Goal: Navigation & Orientation: Find specific page/section

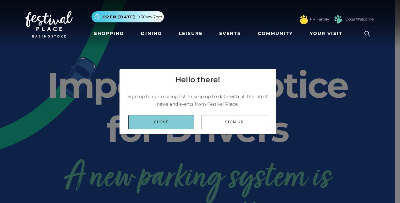
click at [174, 124] on link "Close" at bounding box center [161, 122] width 66 height 14
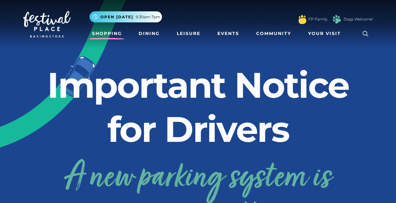
click at [115, 38] on link "Shopping" at bounding box center [106, 34] width 35 height 12
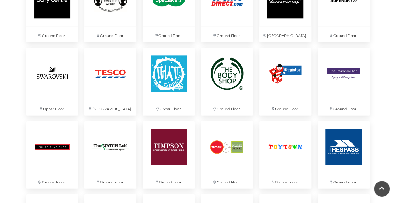
scroll to position [1474, 0]
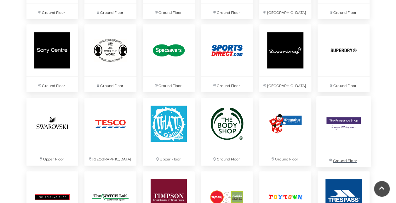
click at [372, 94] on link "Ground Floor" at bounding box center [343, 132] width 61 height 78
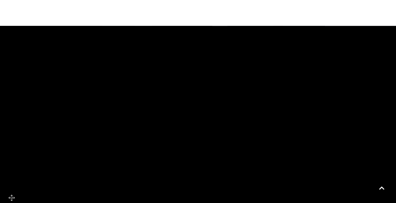
scroll to position [385, 0]
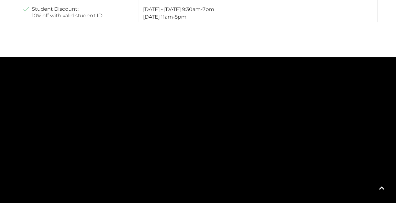
drag, startPoint x: 269, startPoint y: 130, endPoint x: 246, endPoint y: 107, distance: 32.5
drag, startPoint x: 293, startPoint y: 166, endPoint x: 249, endPoint y: 52, distance: 122.6
click at [249, 59] on rect at bounding box center [253, 86] width 28 height 55
drag, startPoint x: 252, startPoint y: 155, endPoint x: 259, endPoint y: 125, distance: 31.2
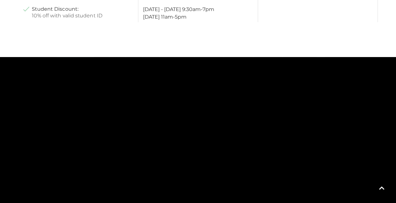
drag, startPoint x: 181, startPoint y: 141, endPoint x: 197, endPoint y: 88, distance: 55.8
click at [197, 88] on rect at bounding box center [204, 111] width 24 height 55
drag, startPoint x: 207, startPoint y: 155, endPoint x: 216, endPoint y: 101, distance: 54.2
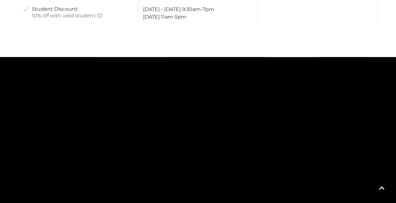
drag, startPoint x: 203, startPoint y: 156, endPoint x: 199, endPoint y: 75, distance: 81.3
click at [199, 116] on rect at bounding box center [192, 127] width 54 height 23
drag, startPoint x: 239, startPoint y: 165, endPoint x: 193, endPoint y: 93, distance: 84.9
drag, startPoint x: 227, startPoint y: 151, endPoint x: 251, endPoint y: 150, distance: 24.2
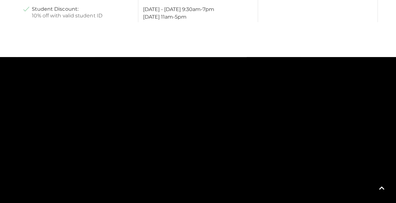
drag, startPoint x: 195, startPoint y: 123, endPoint x: 185, endPoint y: 183, distance: 60.6
drag, startPoint x: 244, startPoint y: 141, endPoint x: 182, endPoint y: 160, distance: 65.1
click at [182, 160] on polygon at bounding box center [264, 196] width 164 height 116
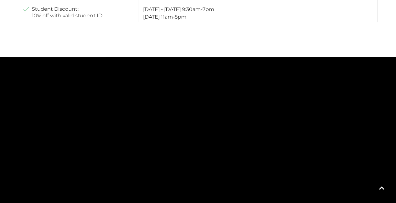
drag, startPoint x: 213, startPoint y: 112, endPoint x: 227, endPoint y: 185, distance: 74.6
click at [223, 132] on g at bounding box center [214, 123] width 18 height 18
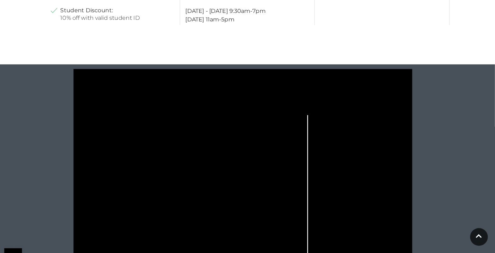
scroll to position [385, 0]
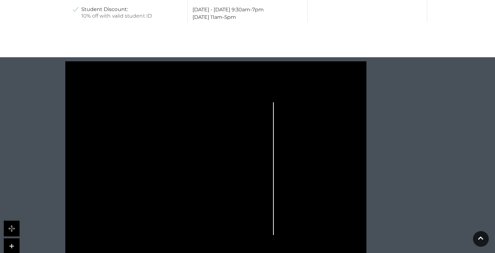
drag, startPoint x: 300, startPoint y: 2, endPoint x: 312, endPoint y: 139, distance: 137.8
click at [312, 139] on icon at bounding box center [215, 167] width 383 height 212
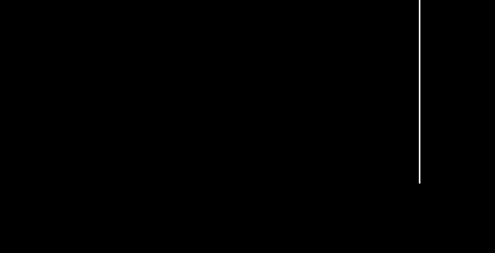
scroll to position [399, 0]
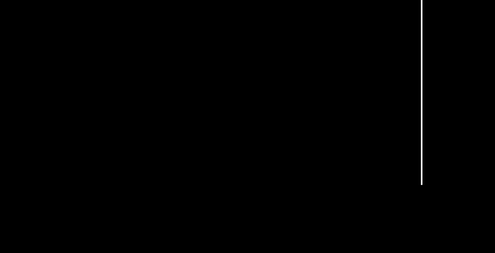
drag, startPoint x: 183, startPoint y: 190, endPoint x: 185, endPoint y: 204, distance: 13.7
click at [185, 202] on polygon at bounding box center [200, 203] width 36 height 25
click at [241, 190] on icon at bounding box center [215, 154] width 383 height 212
drag, startPoint x: 241, startPoint y: 190, endPoint x: 244, endPoint y: 202, distance: 12.6
click at [244, 202] on icon at bounding box center [215, 154] width 383 height 212
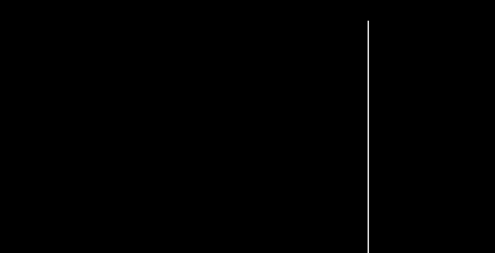
scroll to position [397, 0]
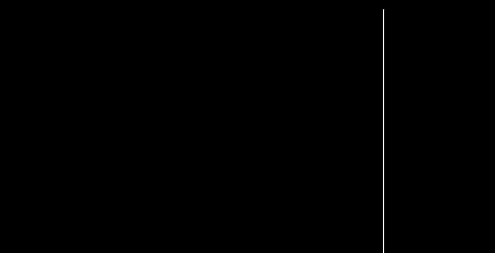
drag, startPoint x: 156, startPoint y: 176, endPoint x: 172, endPoint y: 166, distance: 18.4
click at [172, 166] on icon at bounding box center [215, 155] width 383 height 212
click at [174, 166] on icon at bounding box center [215, 155] width 383 height 212
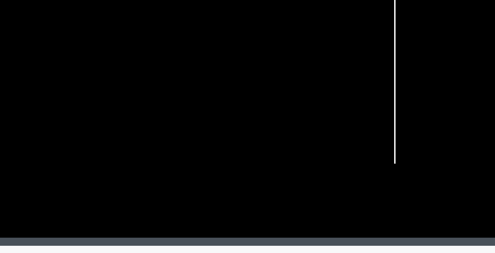
scroll to position [456, 0]
